Goal: Task Accomplishment & Management: Use online tool/utility

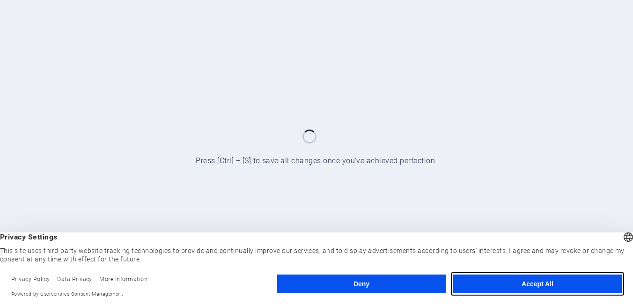
click at [552, 287] on button "Accept All" at bounding box center [537, 284] width 169 height 19
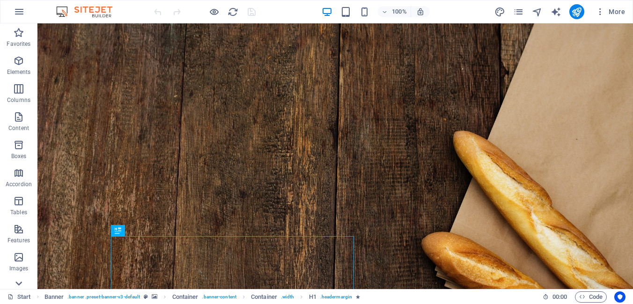
click at [20, 281] on icon at bounding box center [18, 283] width 13 height 13
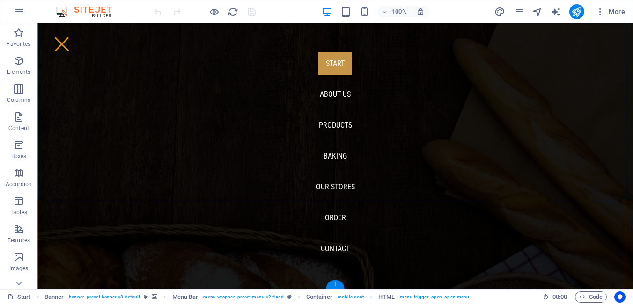
scroll to position [89, 0]
click at [330, 186] on nav "Start About us Products Baking Our Stores Order Contact" at bounding box center [334, 156] width 595 height 266
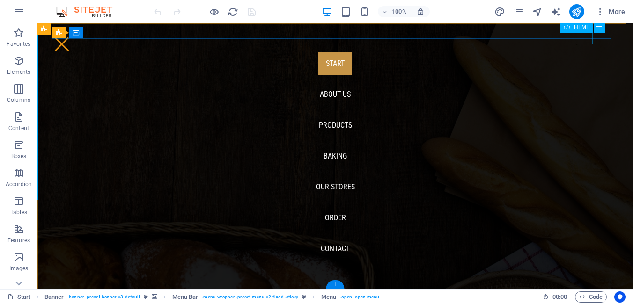
click at [71, 43] on div "Menu" at bounding box center [61, 44] width 19 height 12
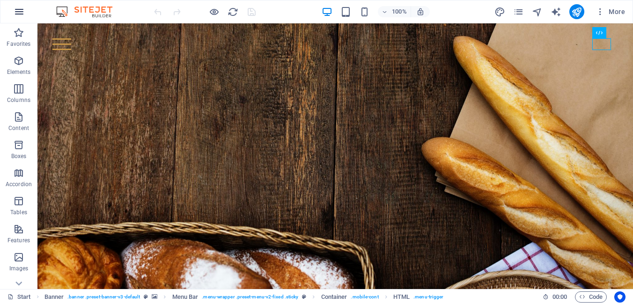
click at [18, 11] on icon "button" at bounding box center [19, 11] width 11 height 11
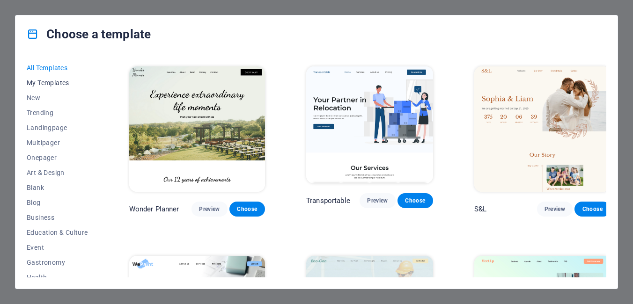
click at [53, 82] on span "My Templates" at bounding box center [57, 82] width 61 height 7
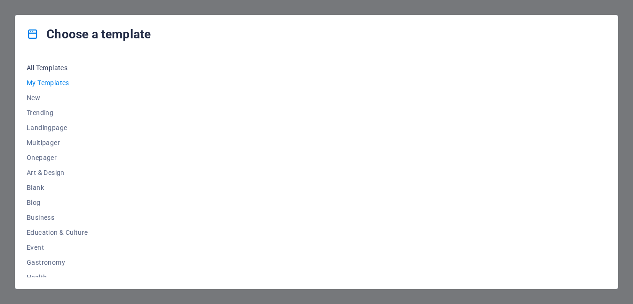
click at [51, 66] on span "All Templates" at bounding box center [57, 67] width 61 height 7
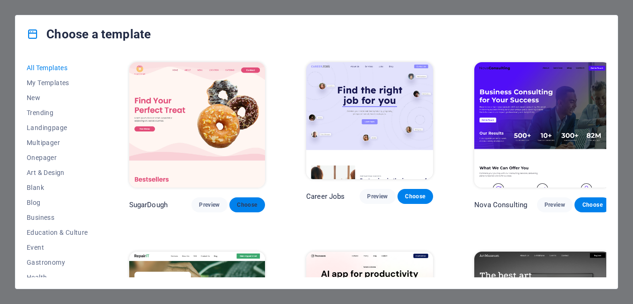
click at [244, 201] on span "Choose" at bounding box center [247, 204] width 21 height 7
